Goal: Task Accomplishment & Management: Use online tool/utility

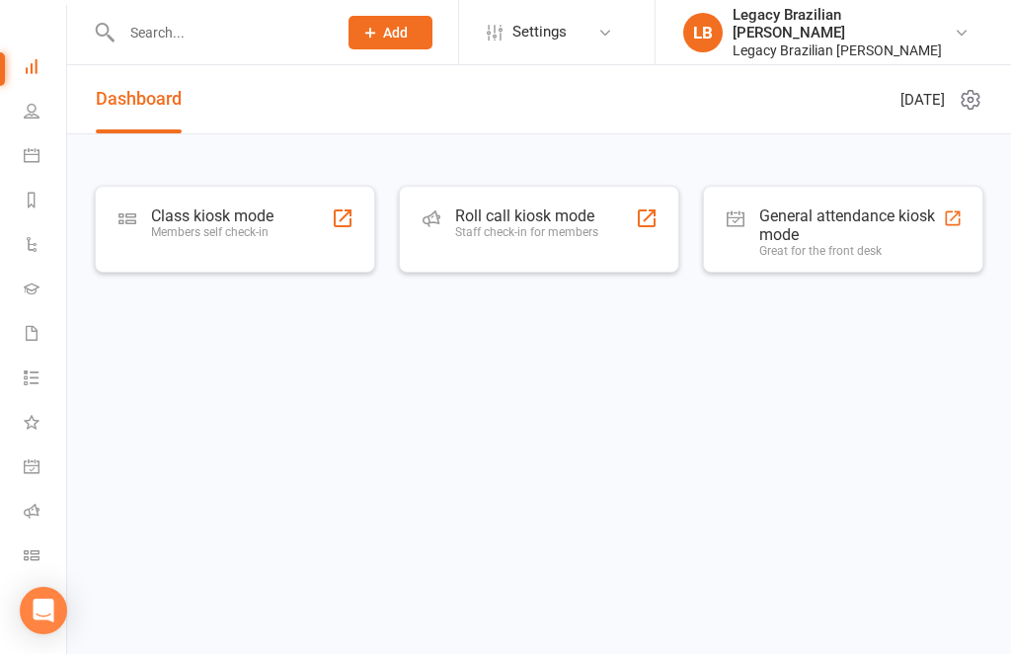
scroll to position [54, 0]
click at [47, 509] on link "Roll call" at bounding box center [46, 513] width 44 height 44
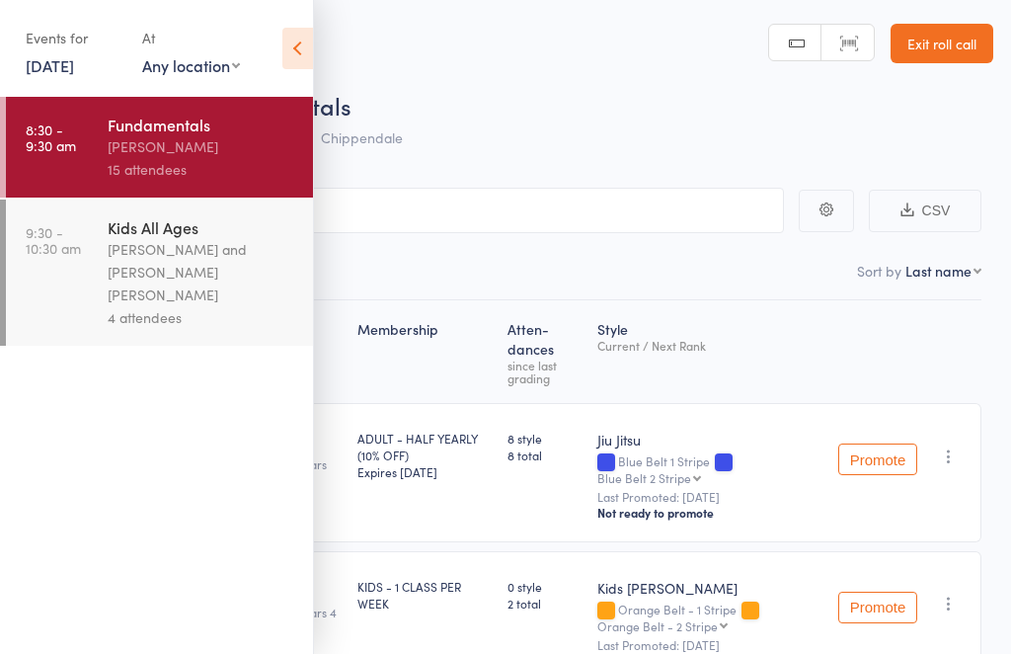
click at [307, 60] on icon at bounding box center [297, 48] width 31 height 41
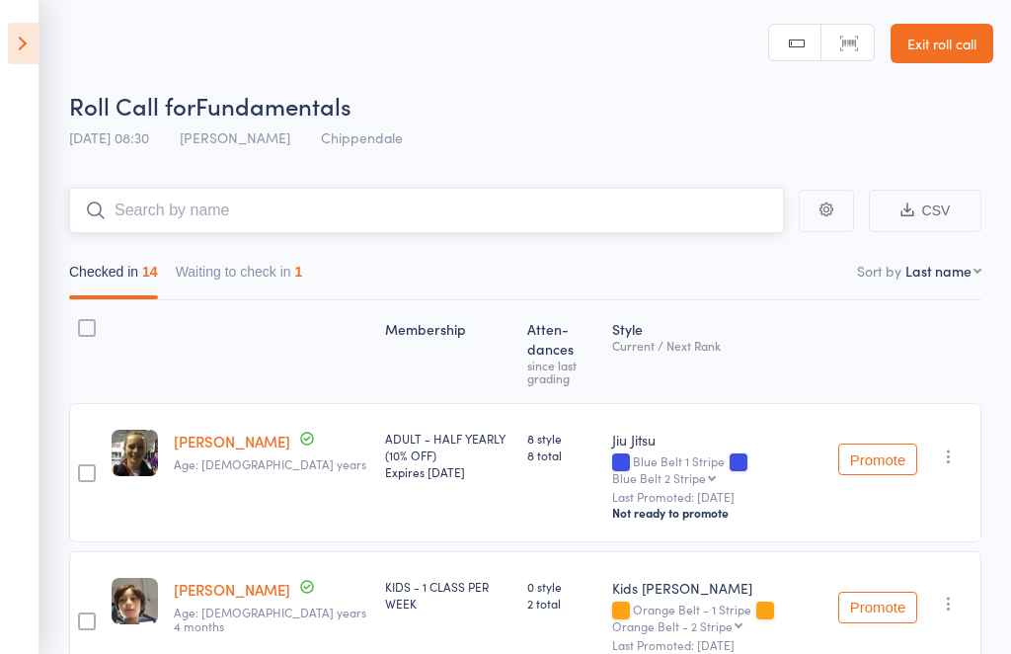
click at [621, 207] on input "search" at bounding box center [426, 210] width 715 height 45
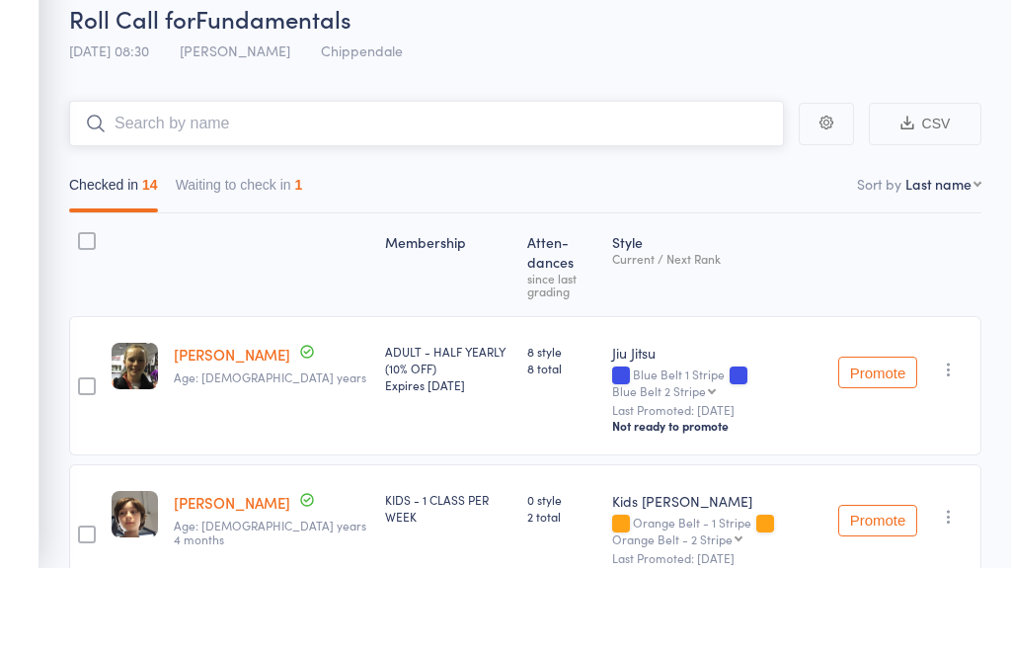
click at [230, 254] on button "Waiting to check in 1" at bounding box center [239, 276] width 127 height 45
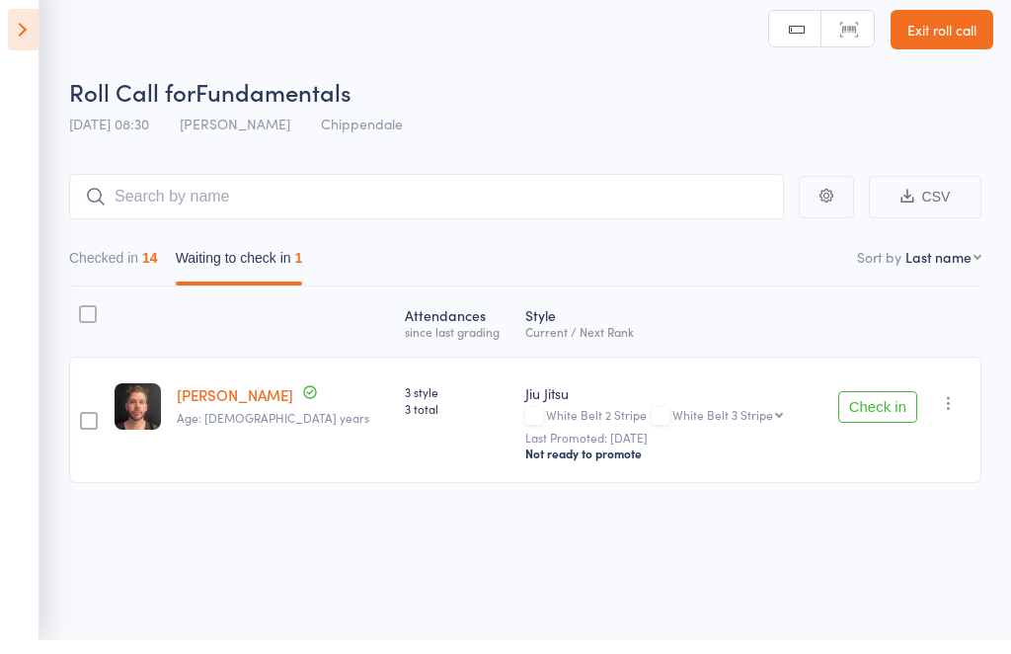
scroll to position [14, 0]
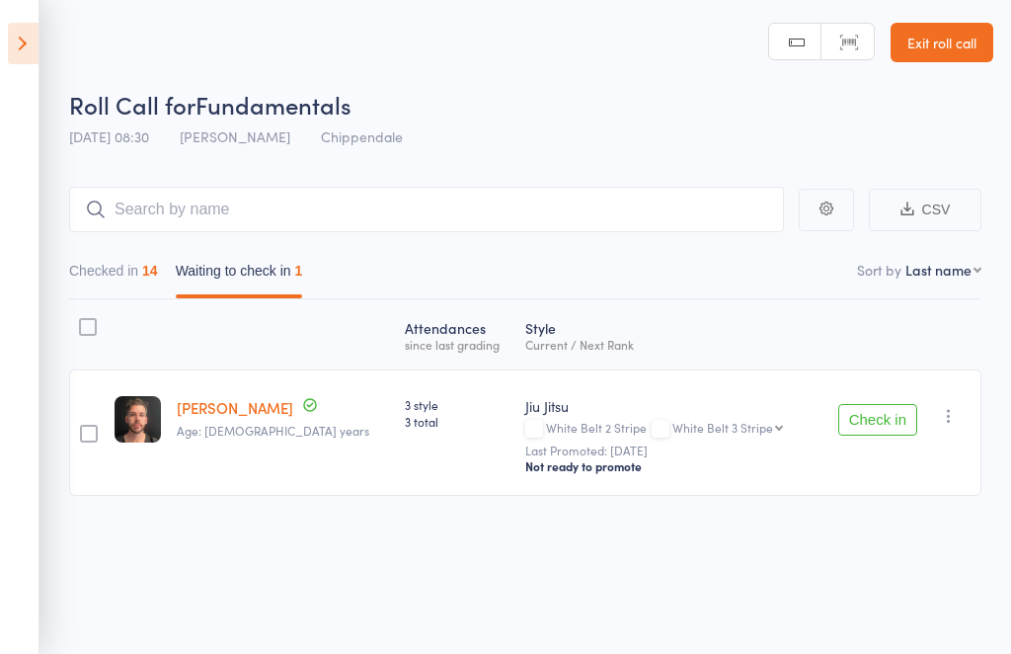
click at [958, 407] on icon "button" at bounding box center [949, 416] width 20 height 20
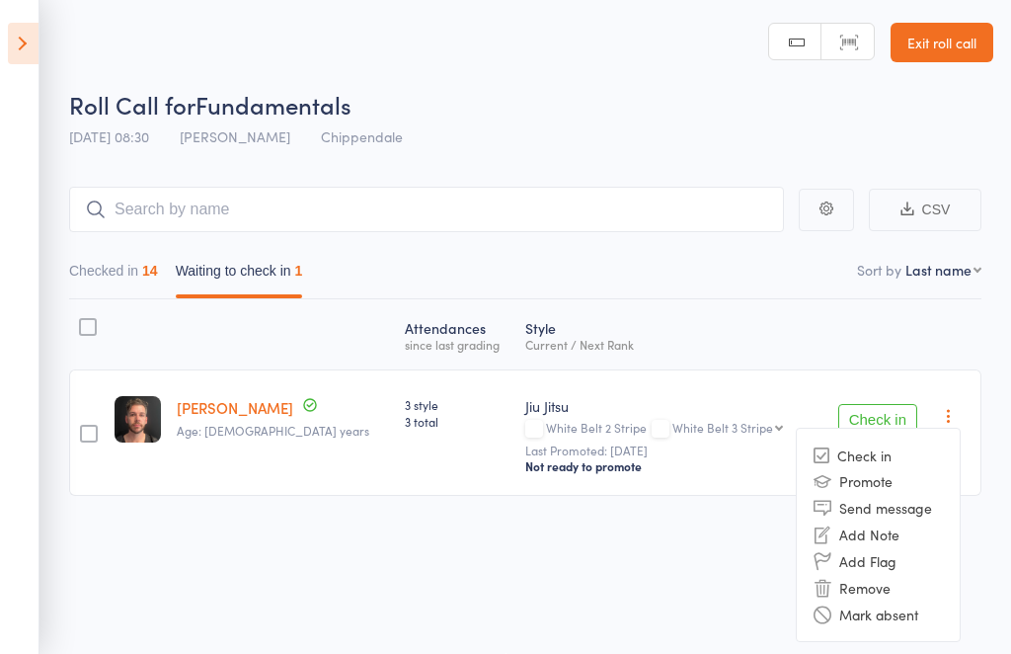
click at [866, 583] on li "Remove" at bounding box center [878, 587] width 163 height 27
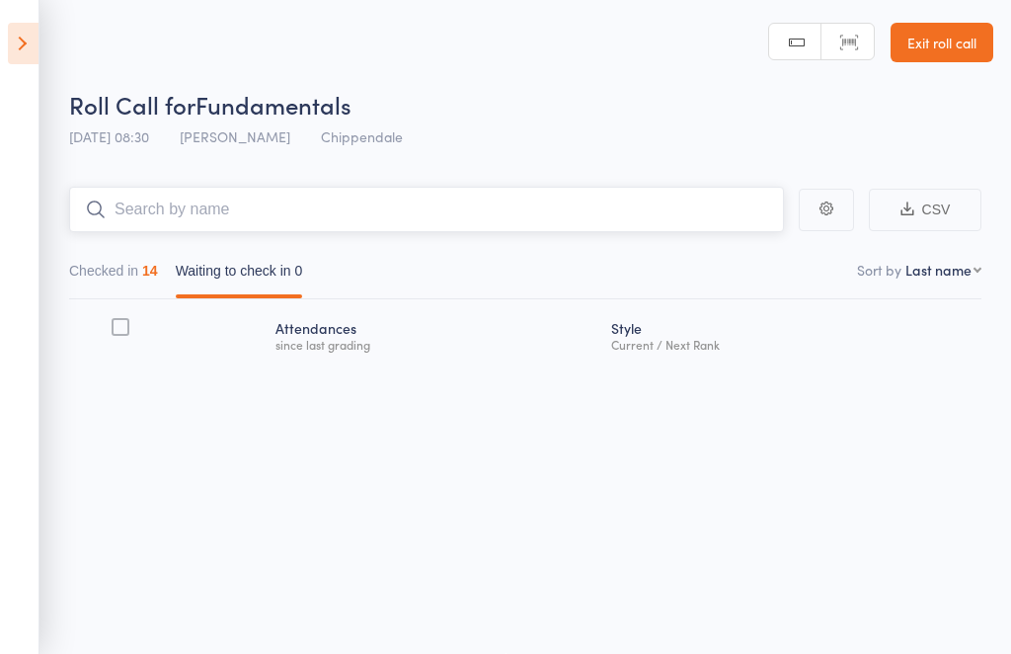
click at [158, 199] on input "search" at bounding box center [426, 209] width 715 height 45
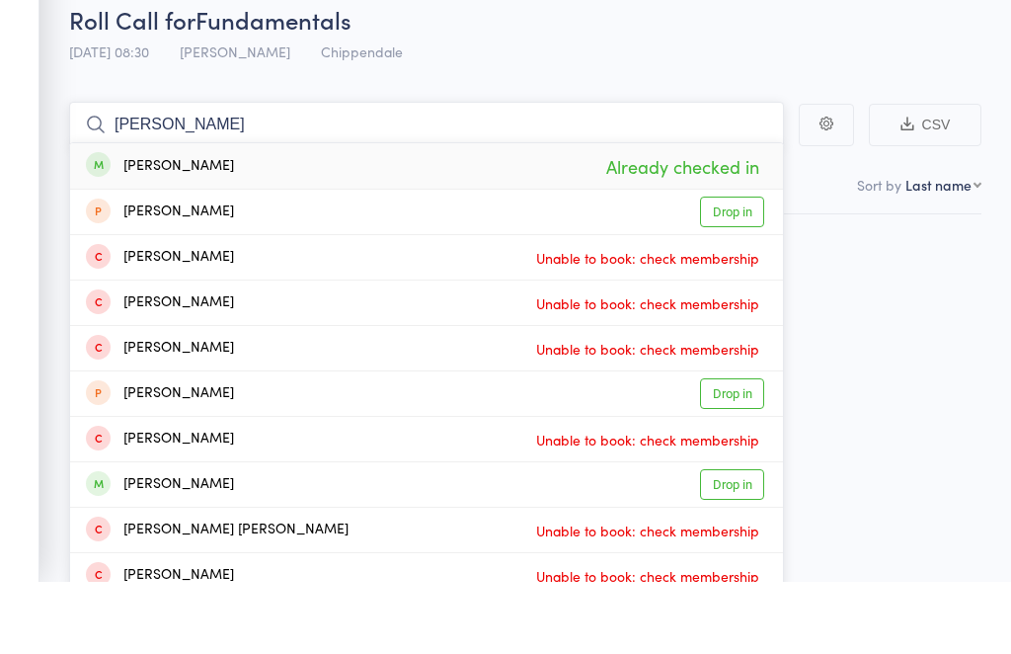
type input "J"
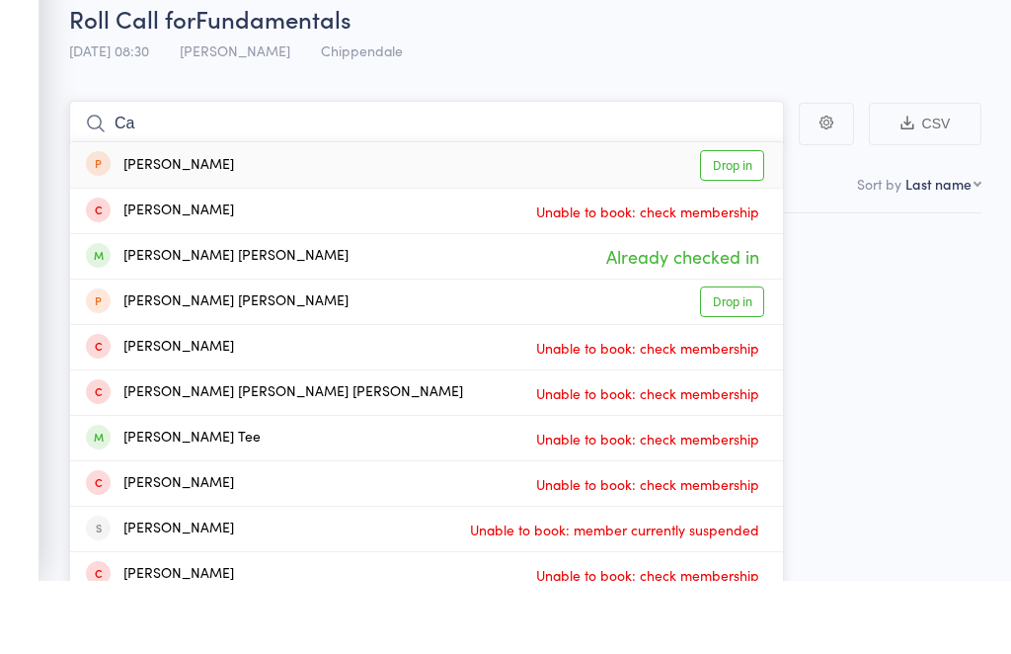
type input "C"
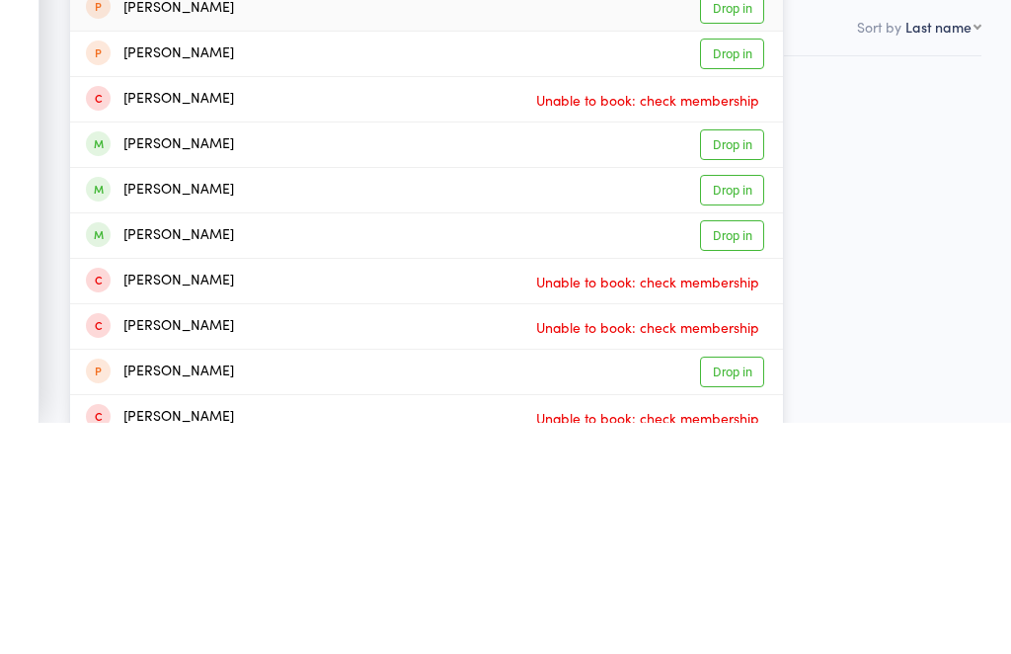
type input "Callum"
click at [738, 406] on link "Drop in" at bounding box center [732, 421] width 64 height 31
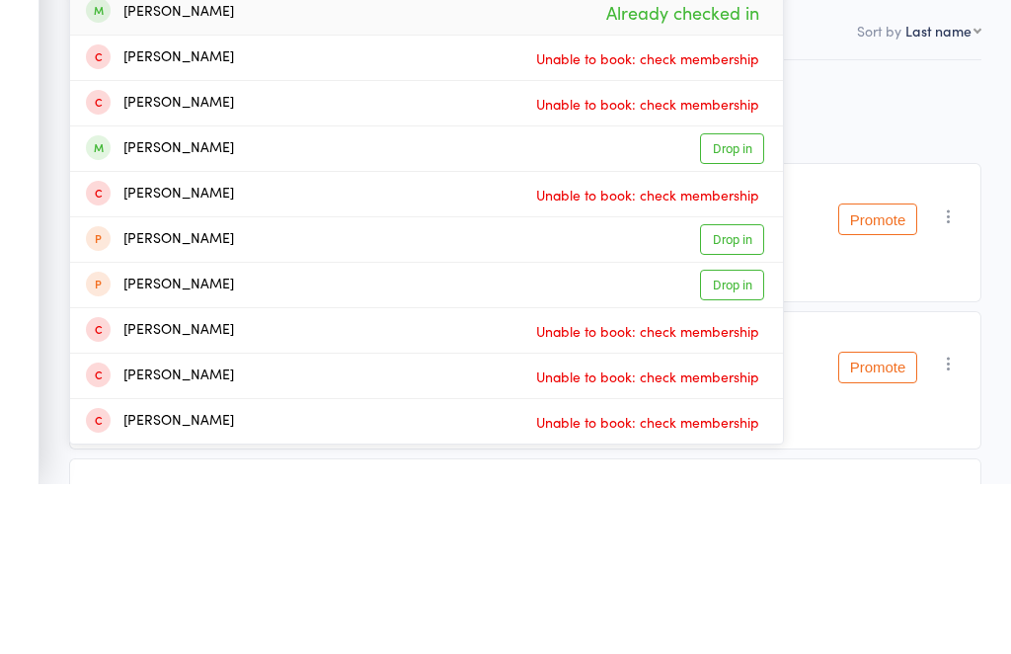
scroll to position [54, 0]
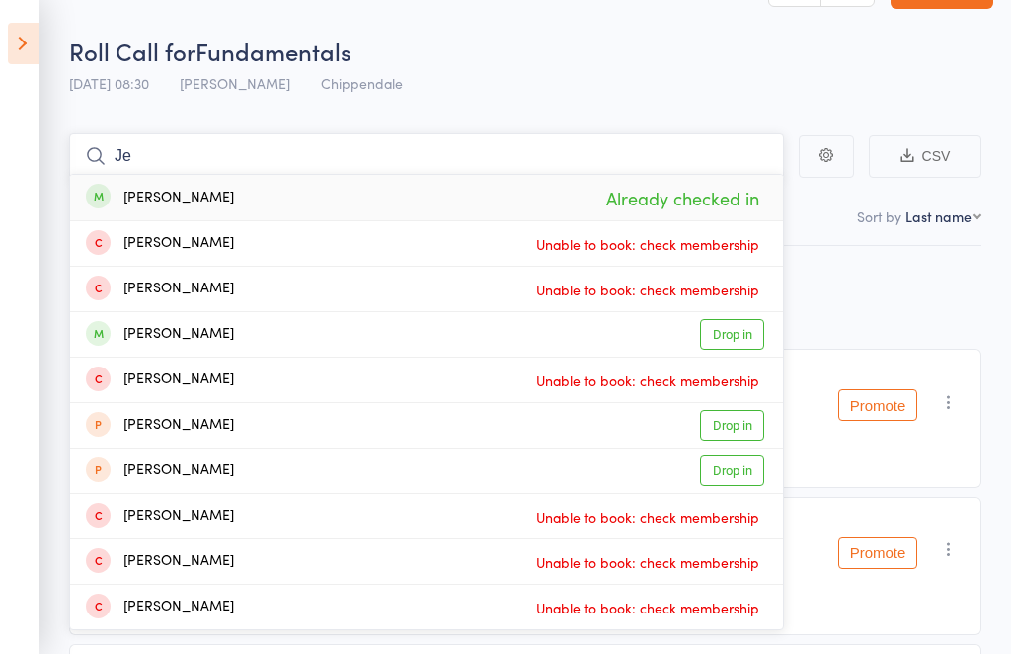
type input "J"
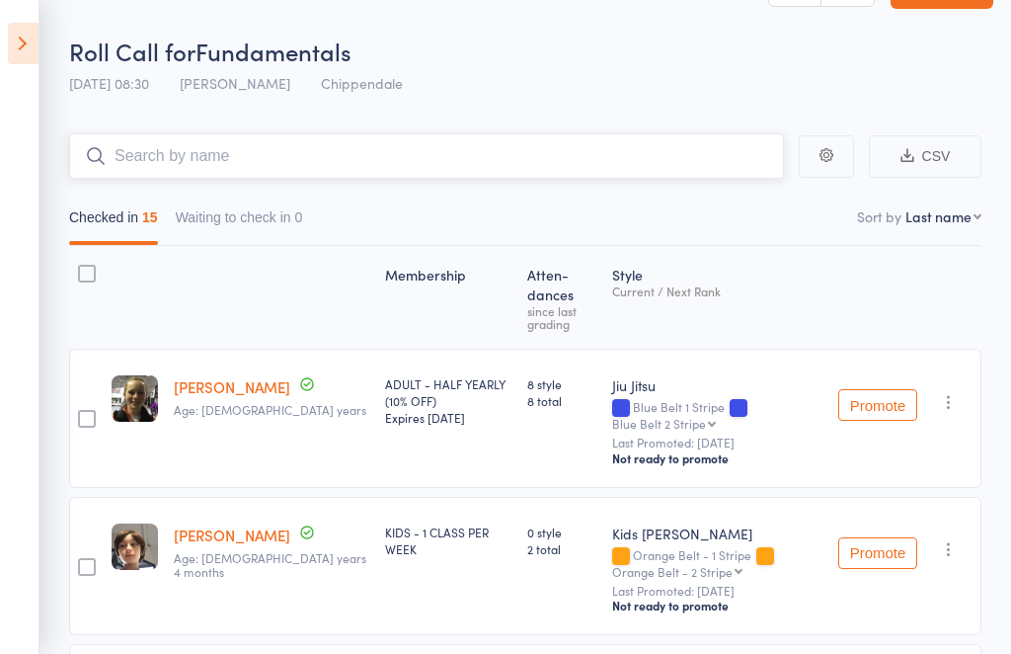
click at [424, 160] on input "search" at bounding box center [426, 155] width 715 height 45
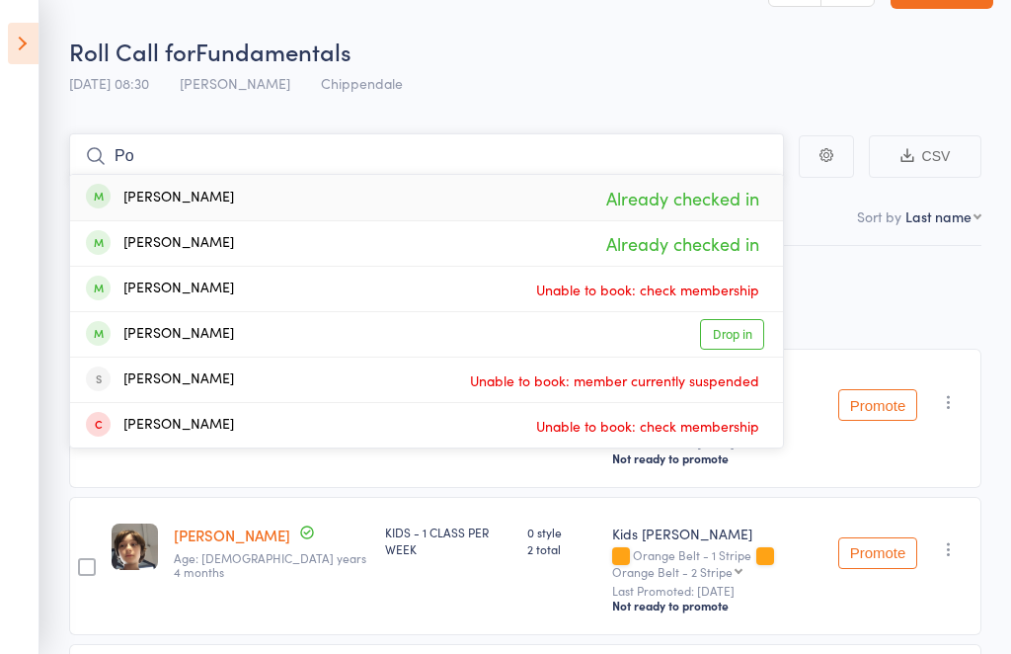
type input "P"
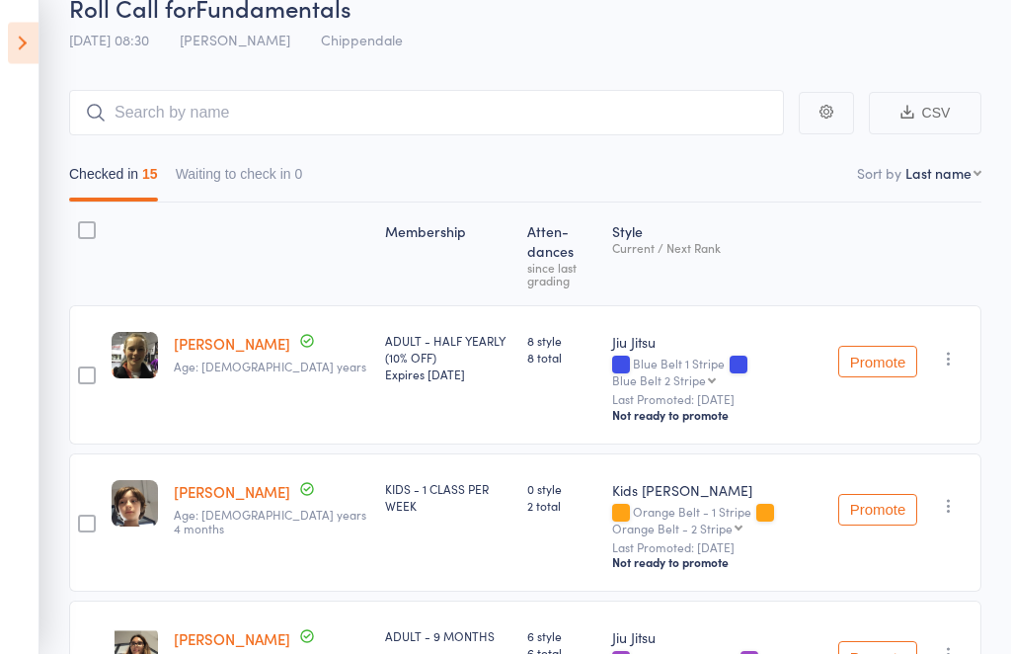
scroll to position [0, 0]
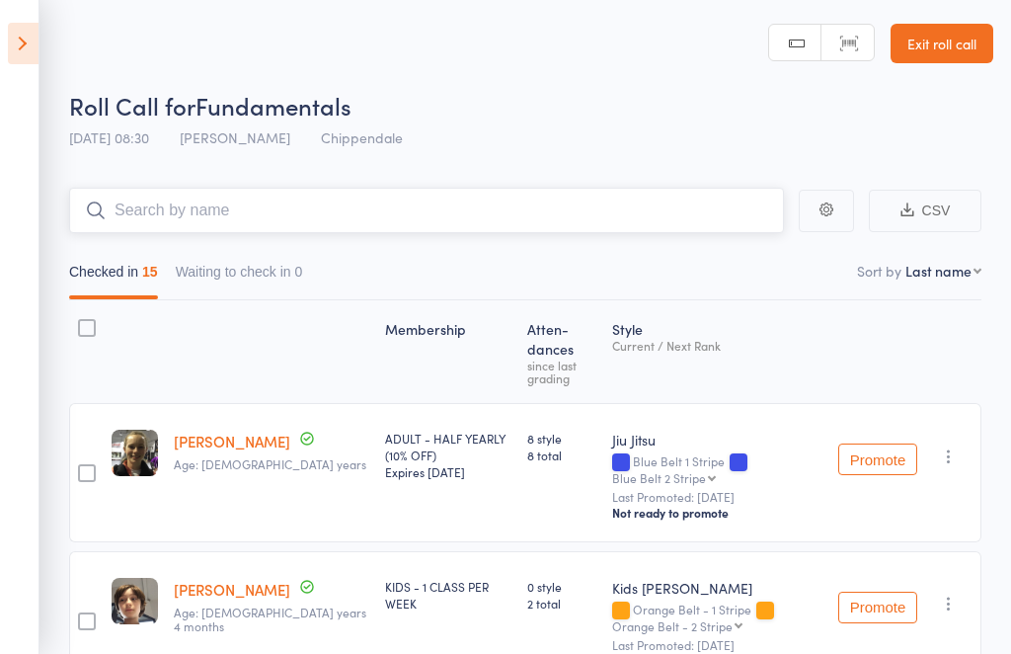
click at [281, 196] on input "search" at bounding box center [426, 210] width 715 height 45
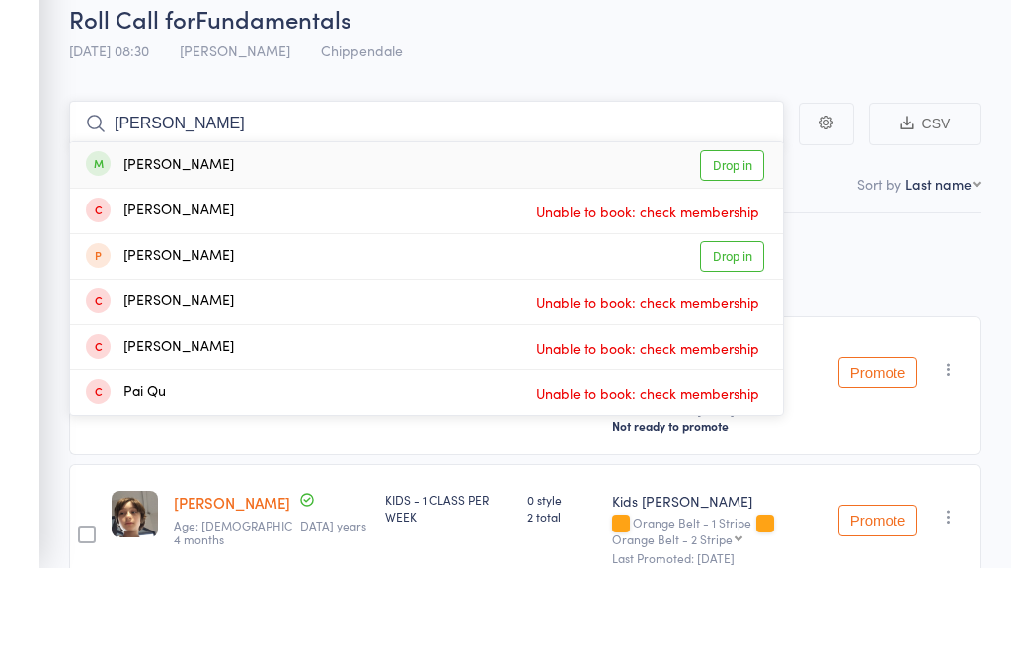
type input "Quentin"
click at [760, 237] on link "Drop in" at bounding box center [732, 252] width 64 height 31
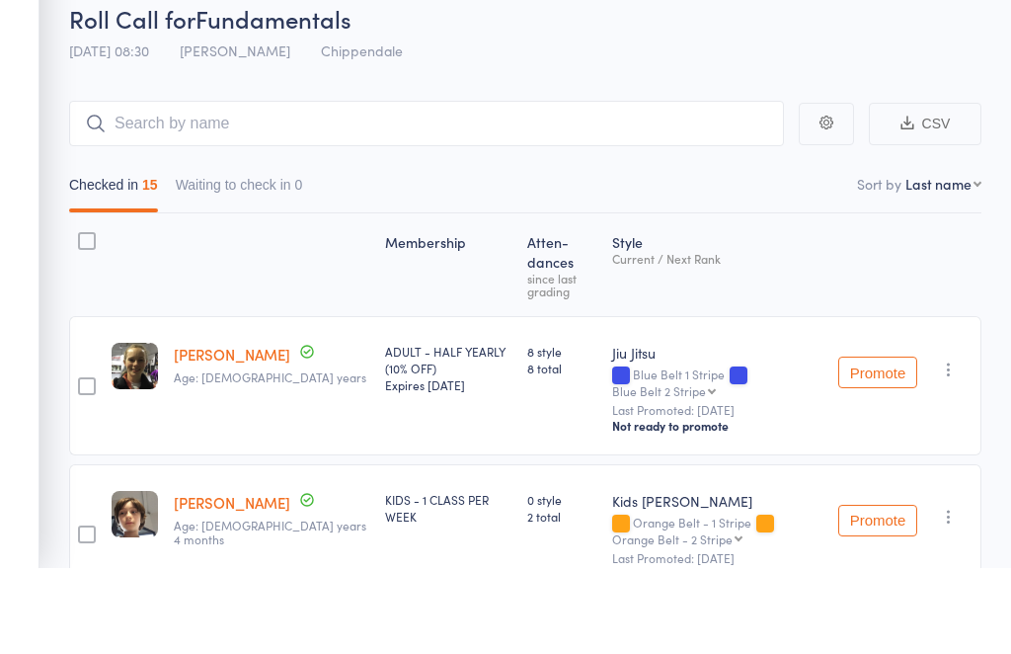
scroll to position [87, 0]
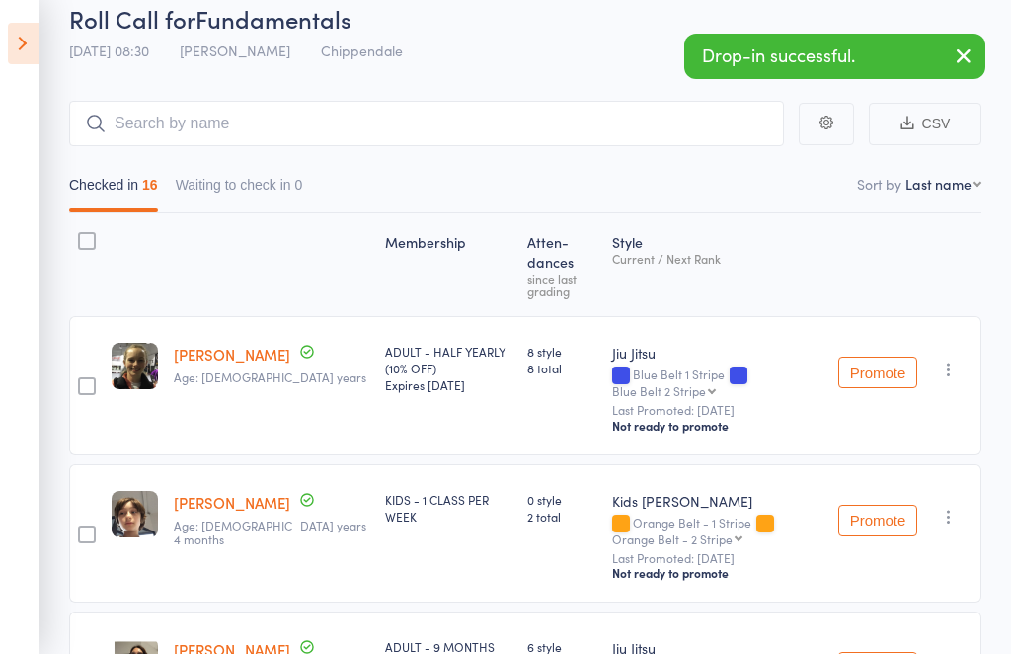
click at [30, 63] on icon at bounding box center [23, 43] width 31 height 41
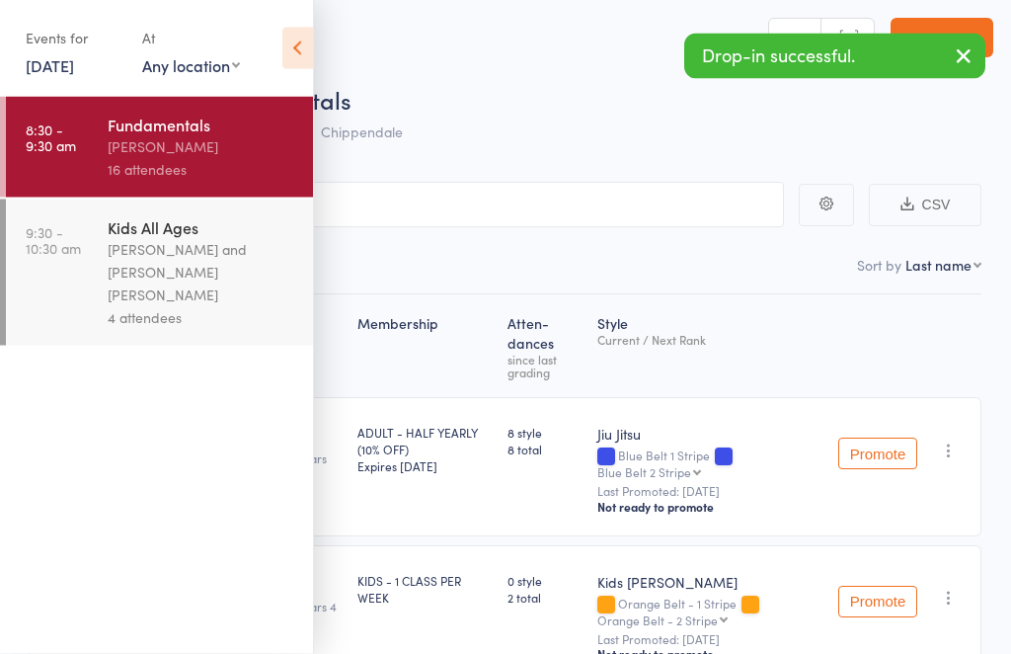
scroll to position [0, 0]
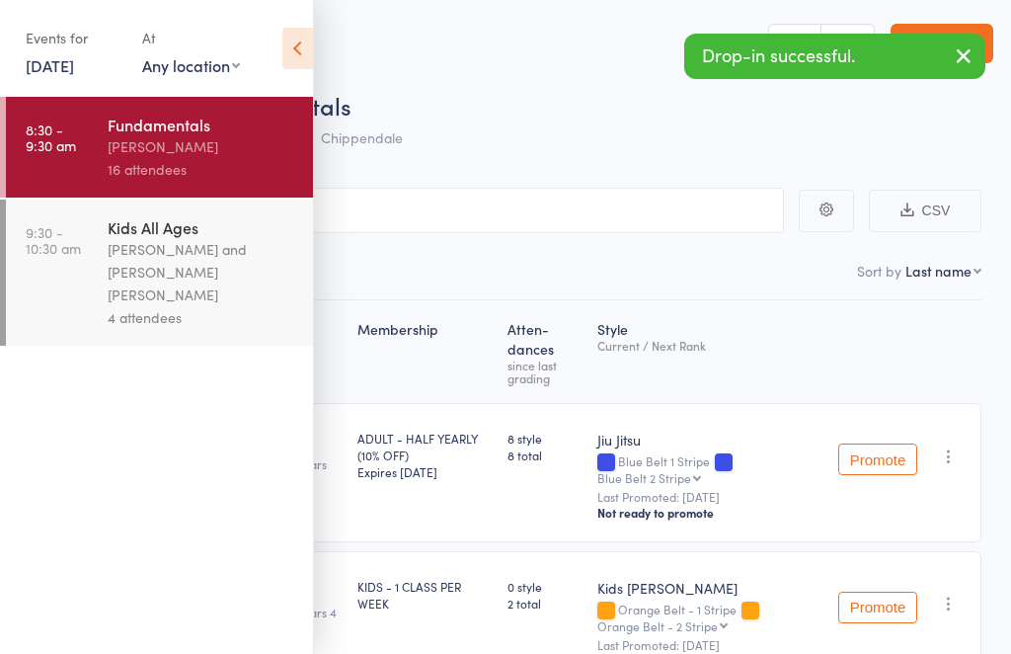
click at [206, 306] on div "4 attendees" at bounding box center [202, 317] width 189 height 23
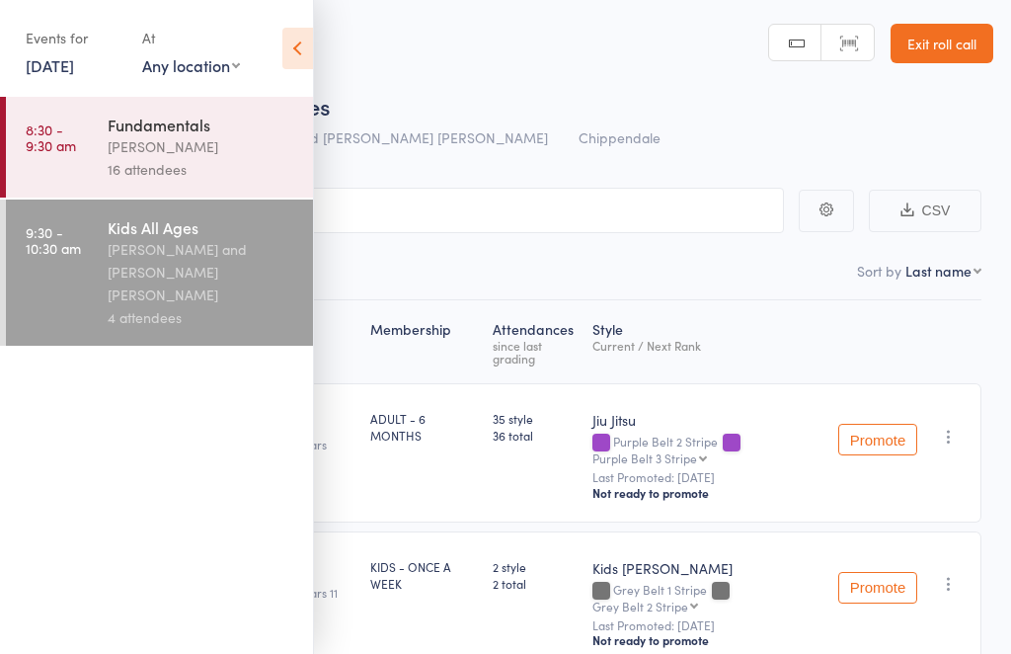
click at [311, 59] on icon at bounding box center [297, 48] width 31 height 41
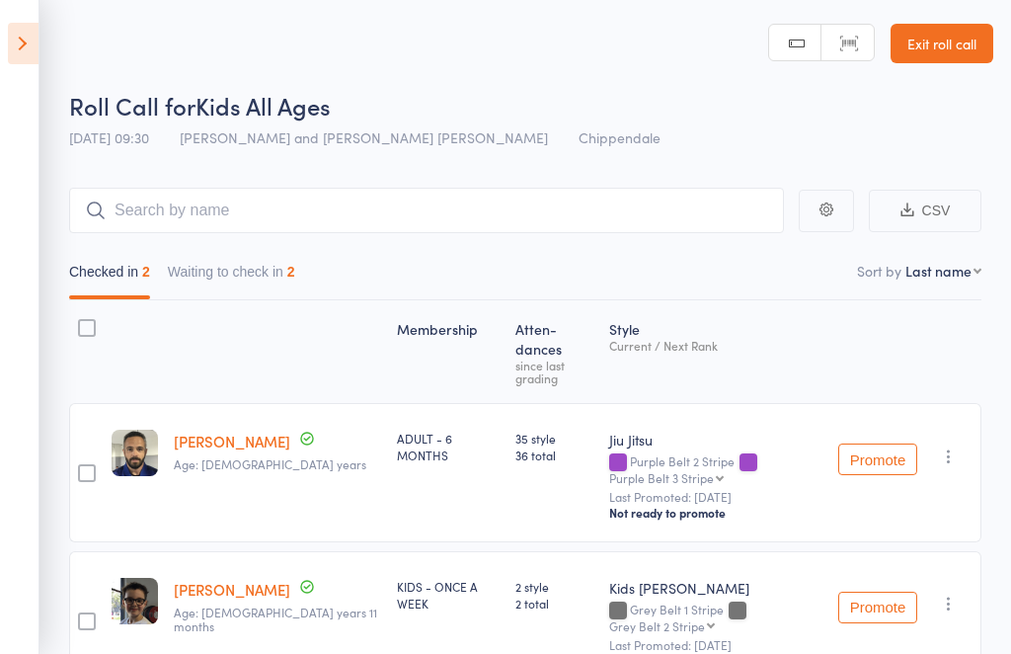
click at [974, 440] on div "Promote Undo check-in Promote Send message Add Note Add Flag Remove Mark absent" at bounding box center [906, 472] width 151 height 139
click at [957, 446] on icon "button" at bounding box center [949, 456] width 20 height 20
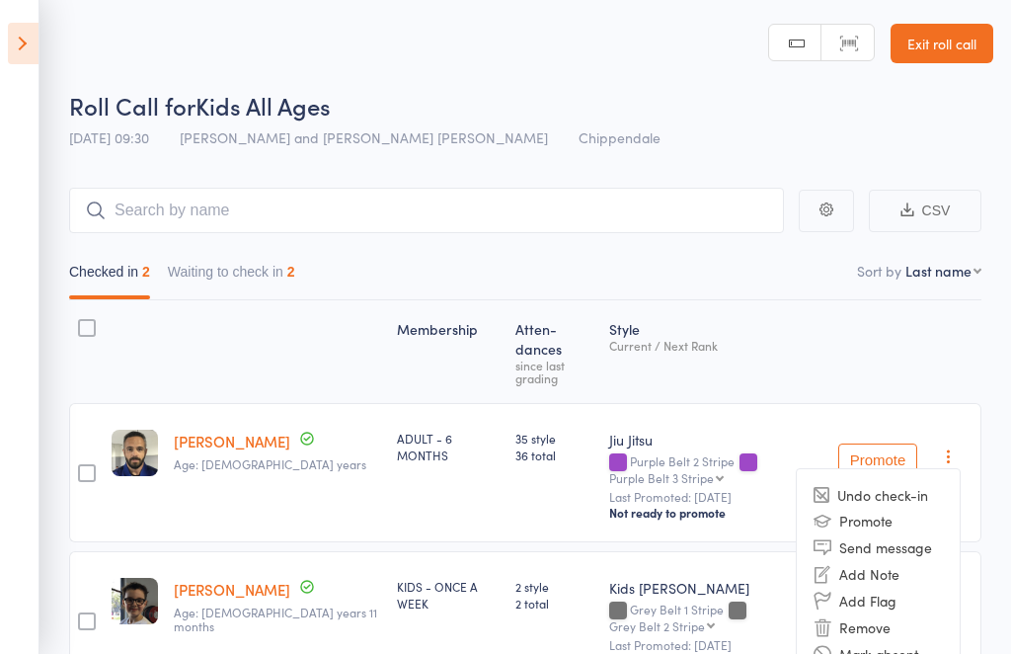
click at [877, 614] on li "Remove" at bounding box center [878, 627] width 163 height 27
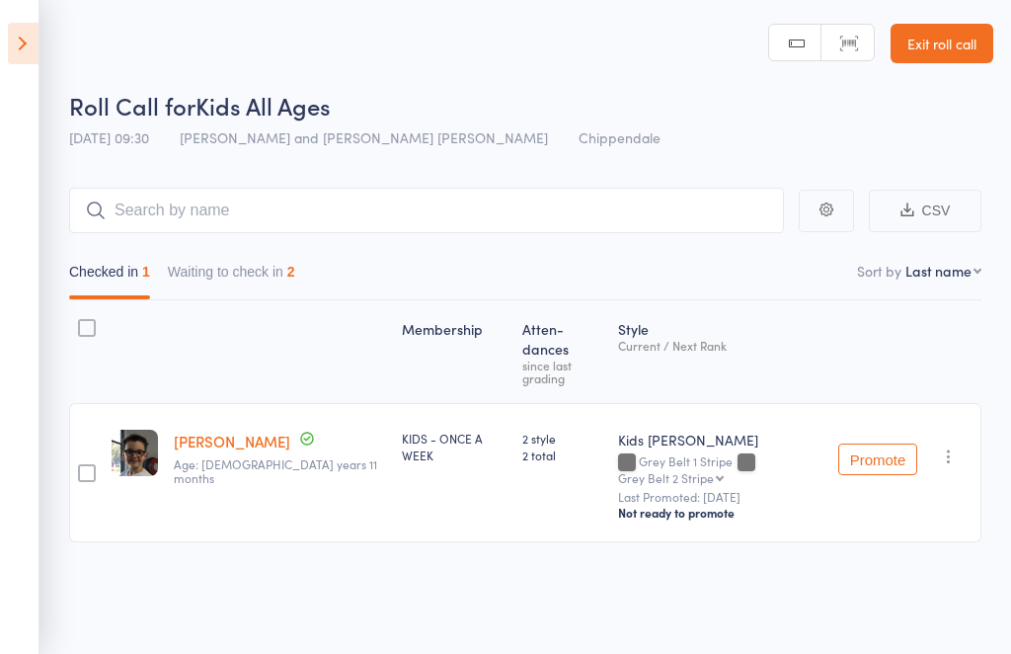
click at [261, 273] on button "Waiting to check in 2" at bounding box center [231, 276] width 127 height 45
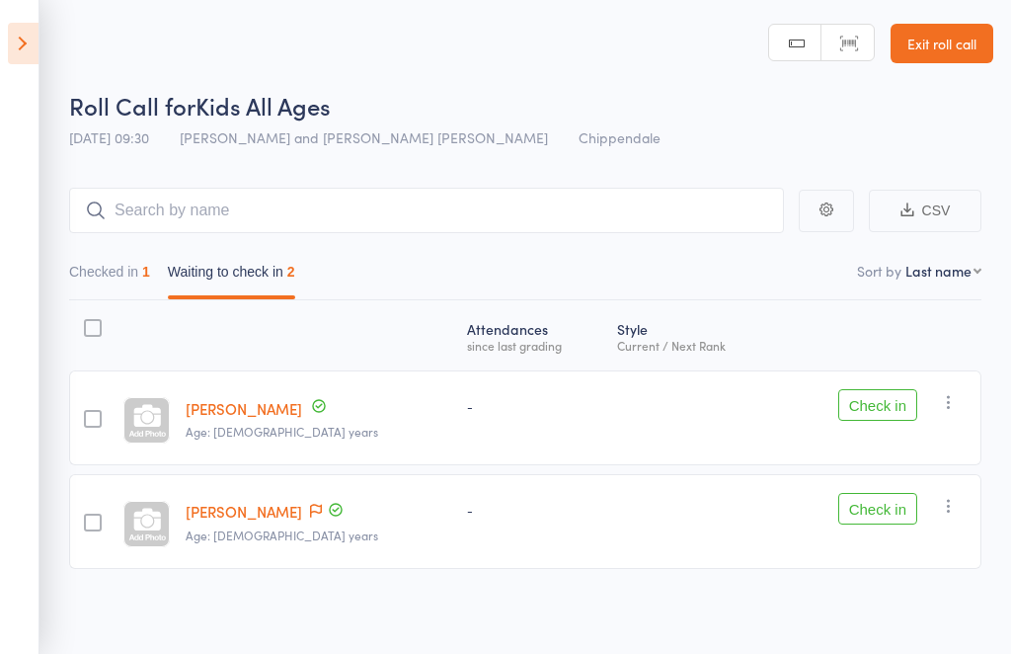
click at [36, 35] on icon at bounding box center [23, 43] width 31 height 41
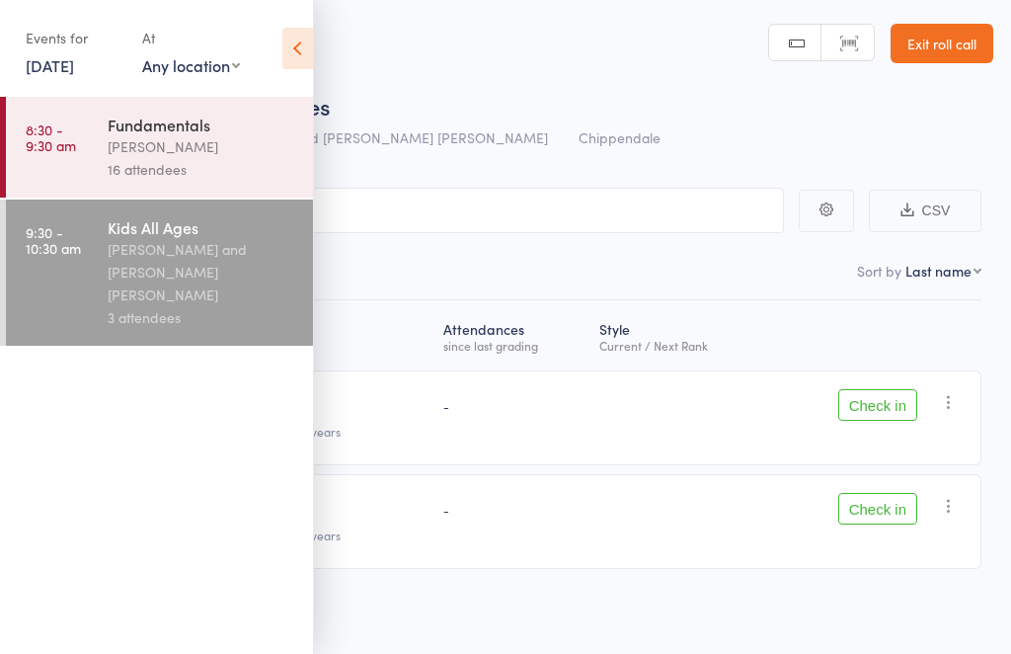
click at [172, 184] on div "Fundamentals Werique Oliveira 16 attendees" at bounding box center [210, 147] width 205 height 101
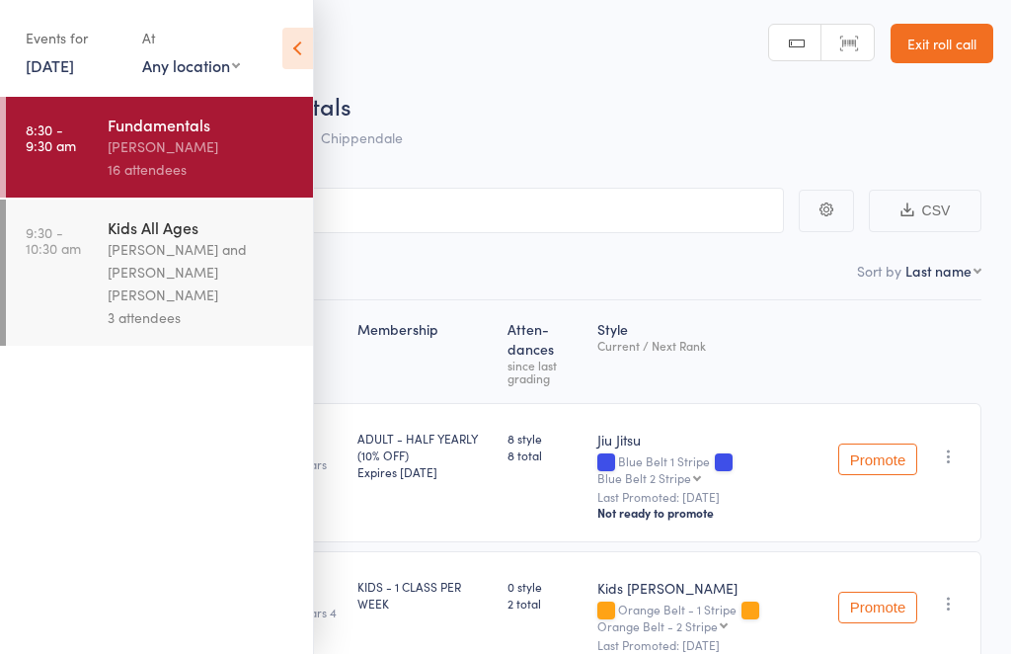
click at [311, 40] on icon at bounding box center [297, 48] width 31 height 41
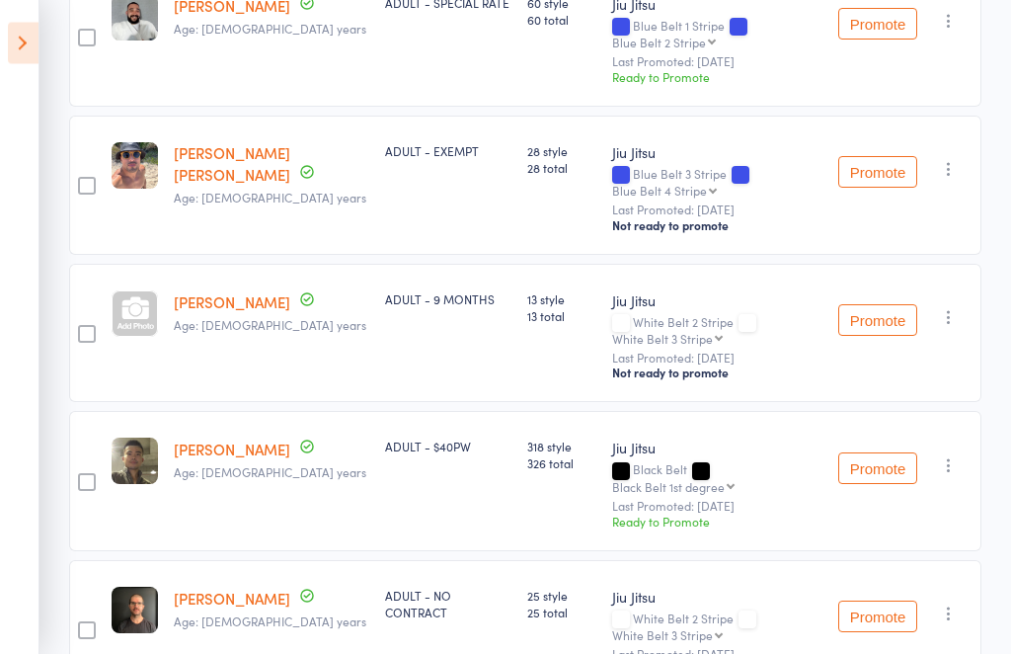
scroll to position [2101, 0]
